Goal: Information Seeking & Learning: Learn about a topic

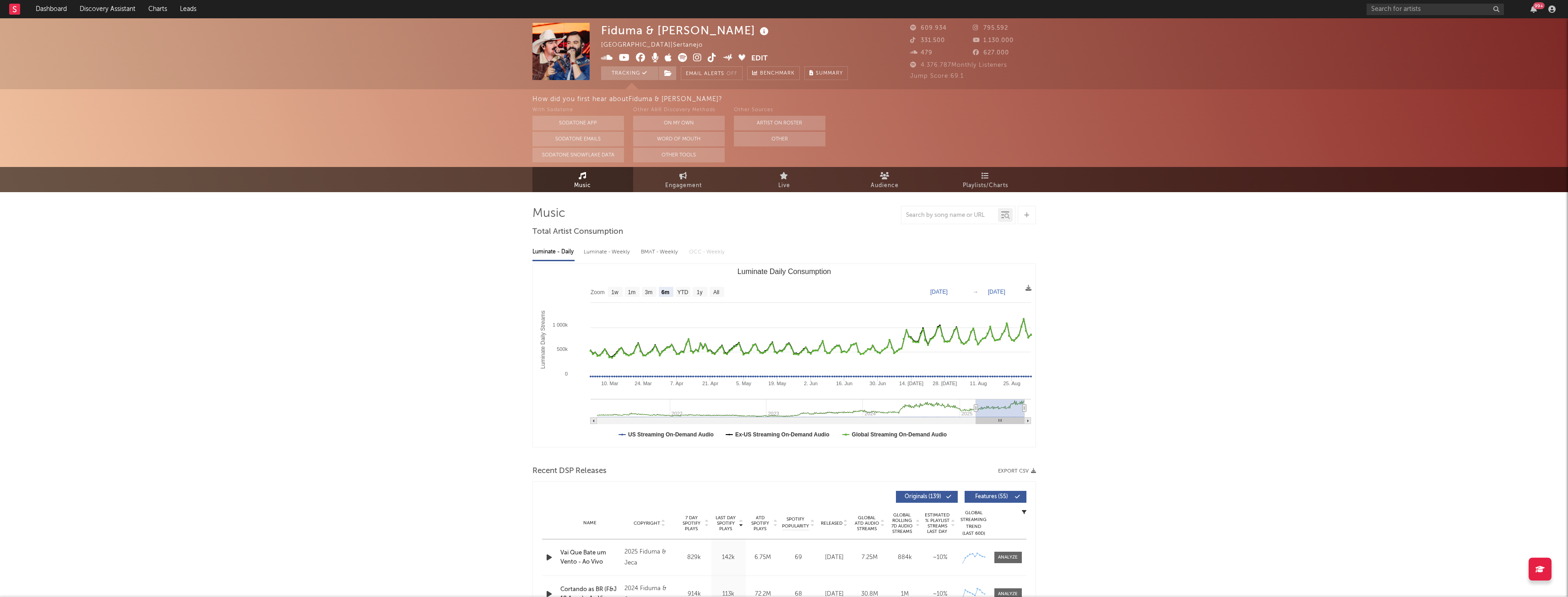
select select "6m"
click at [1436, 8] on input "text" at bounding box center [1435, 9] width 138 height 12
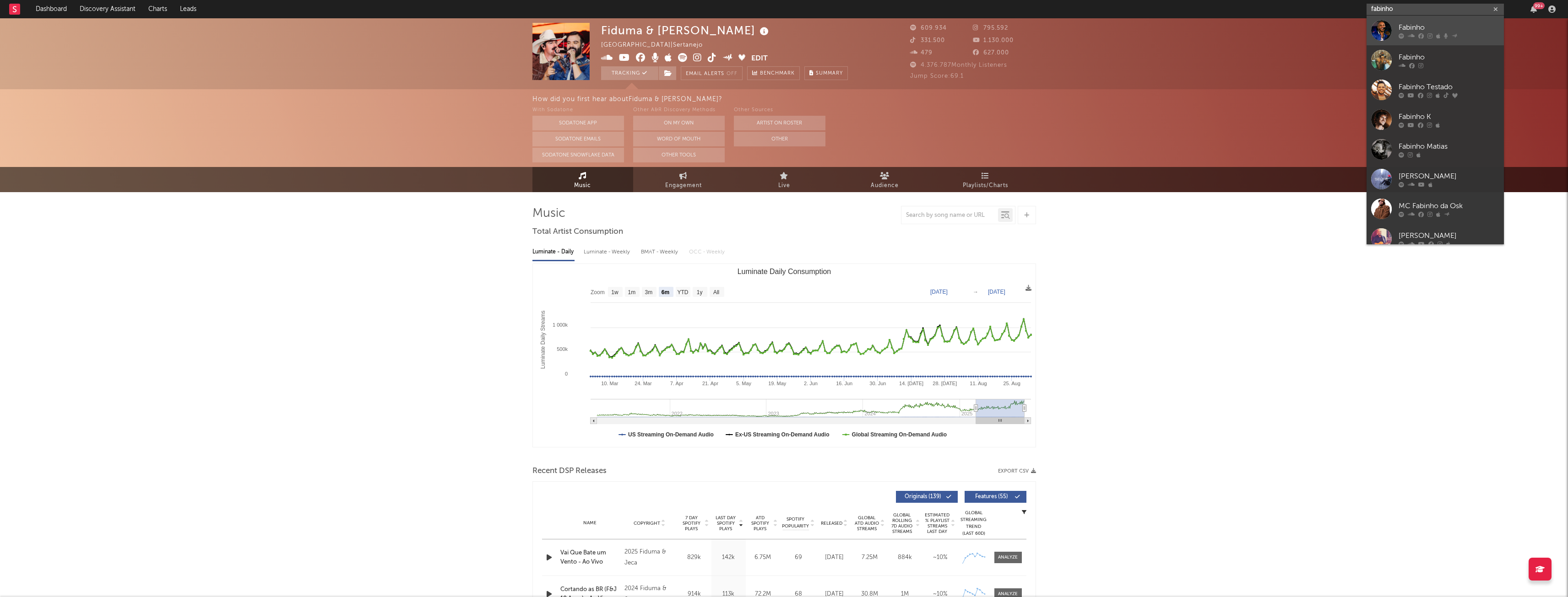
type input "fabinho"
click at [1436, 34] on div at bounding box center [1448, 35] width 100 height 6
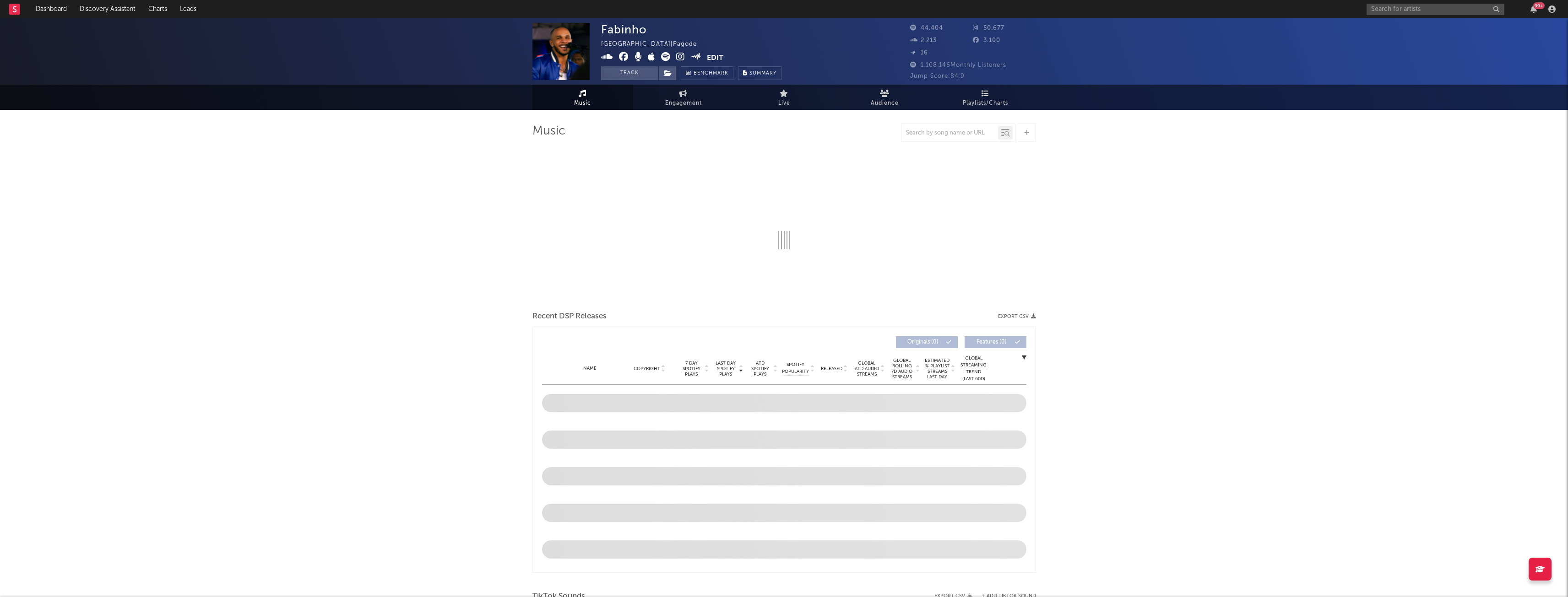
select select "6m"
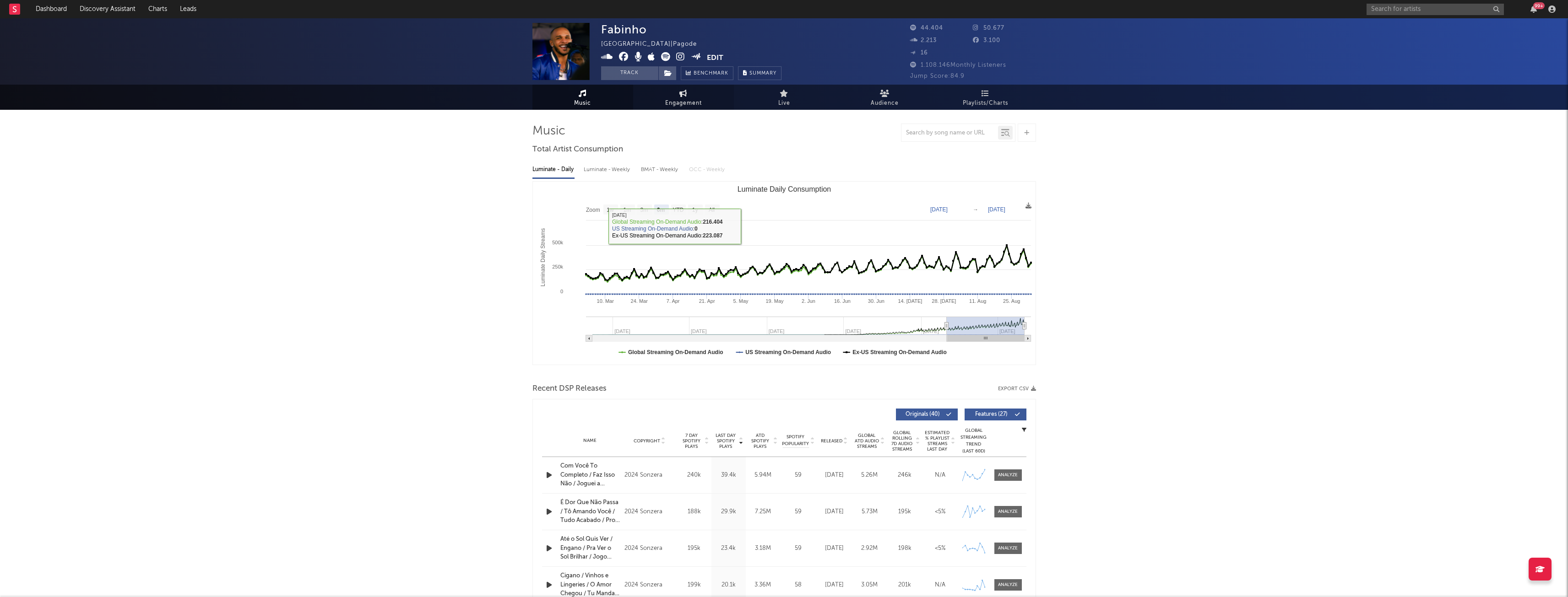
click at [683, 99] on span "Engagement" at bounding box center [683, 103] width 36 height 11
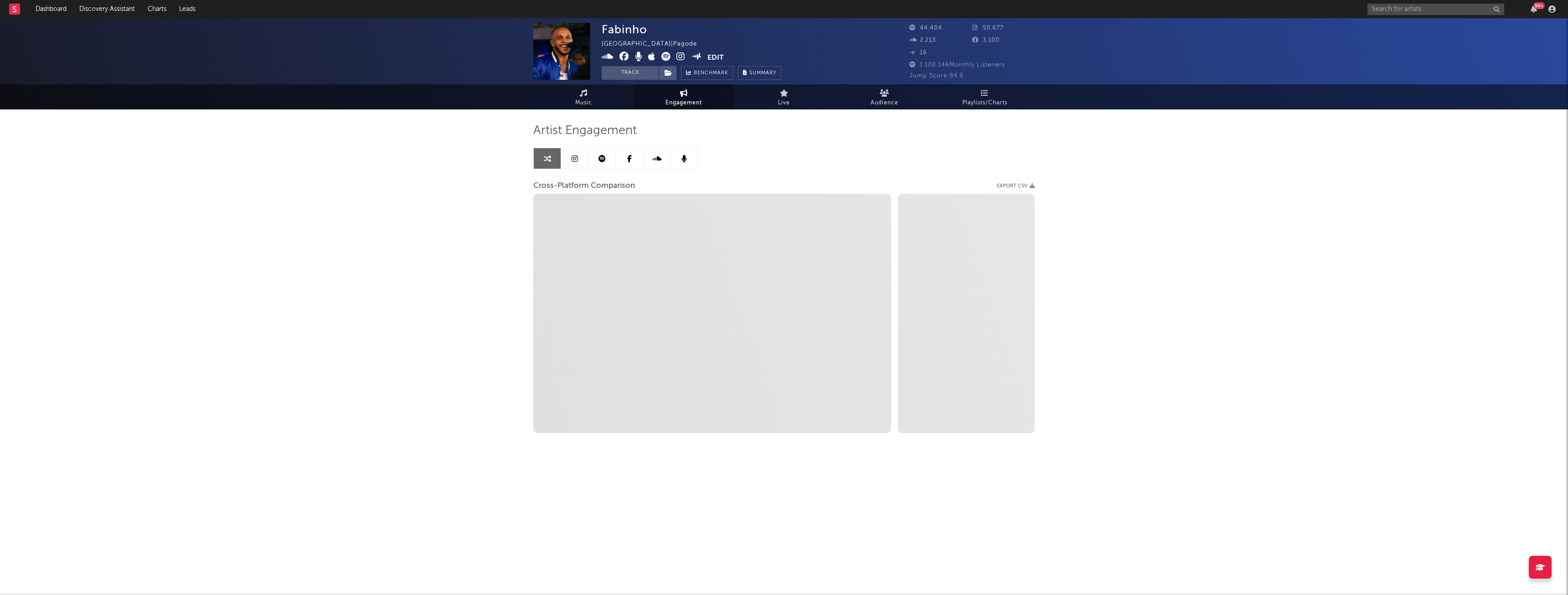
select select "1w"
select select "1m"
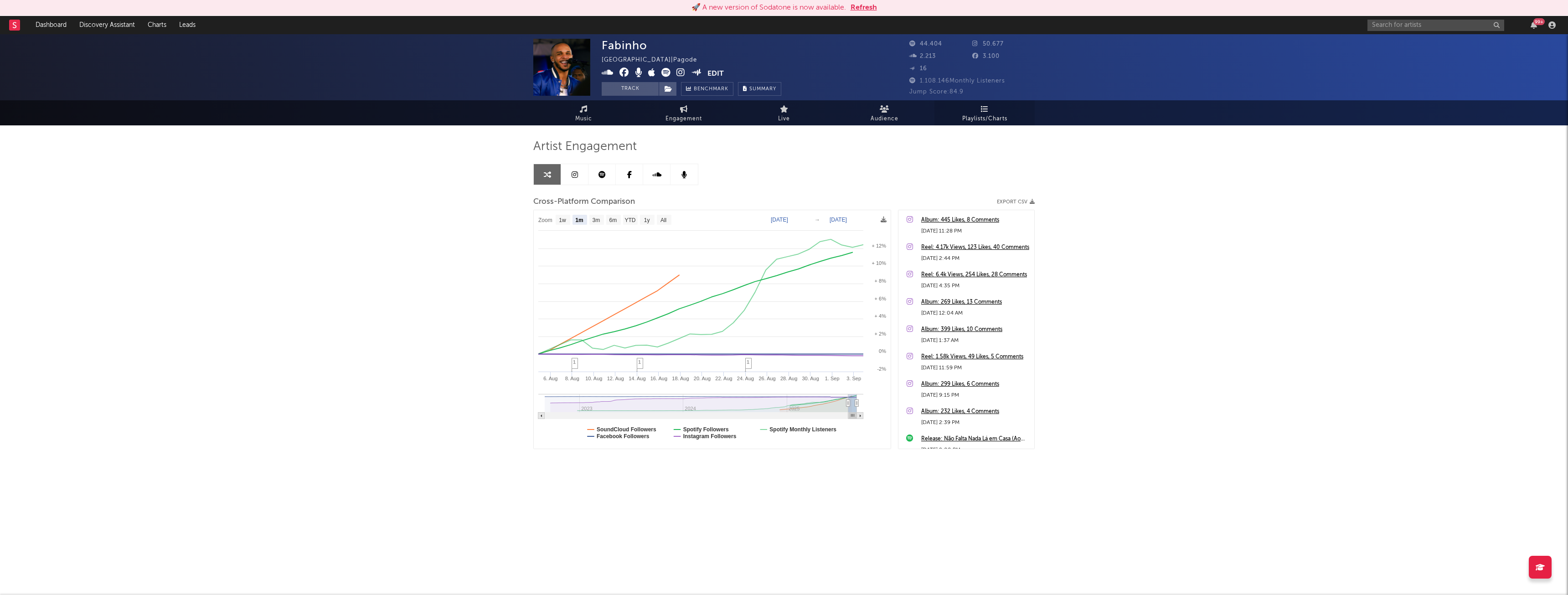
click at [981, 111] on icon at bounding box center [985, 108] width 8 height 8
